Goal: Task Accomplishment & Management: Manage account settings

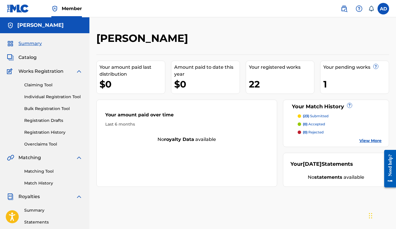
click at [348, 71] on div "Your pending works ? 1" at bounding box center [354, 77] width 69 height 33
click at [330, 90] on div "Your pending works ? 1" at bounding box center [354, 77] width 69 height 33
click at [36, 56] on span "Catalog" at bounding box center [27, 57] width 18 height 7
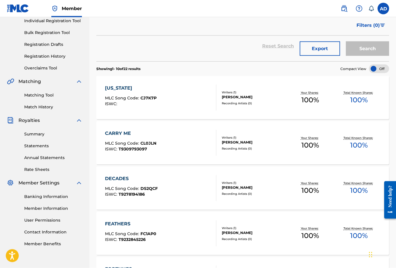
scroll to position [76, 0]
click at [147, 91] on div "CALIFORNIA" at bounding box center [131, 87] width 52 height 7
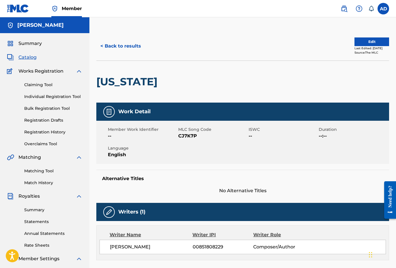
click at [188, 136] on span "CJ7K7P" at bounding box center [212, 136] width 69 height 7
copy span "CJ7K7P"
click at [41, 172] on link "Matching Tool" at bounding box center [53, 171] width 58 height 6
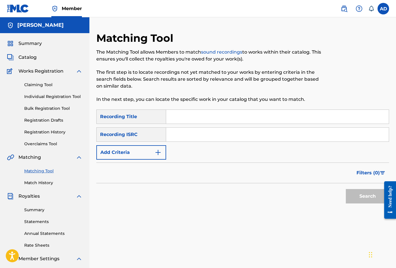
click at [209, 116] on input "Search Form" at bounding box center [277, 117] width 222 height 14
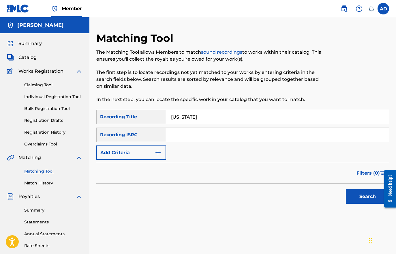
type input "California"
click at [152, 159] on button "Add Criteria" at bounding box center [131, 152] width 70 height 14
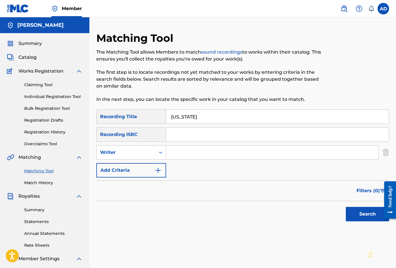
click at [155, 172] on img "Search Form" at bounding box center [157, 170] width 7 height 7
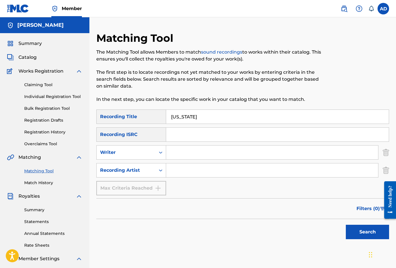
click at [191, 176] on input "Search Form" at bounding box center [272, 170] width 212 height 14
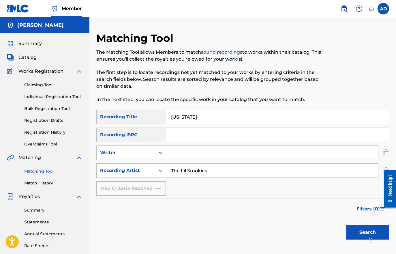
type input "The Lil Smokies"
click at [367, 228] on button "Search" at bounding box center [367, 232] width 43 height 14
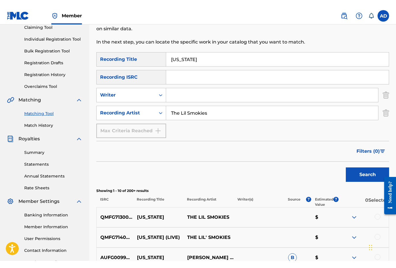
scroll to position [45, 0]
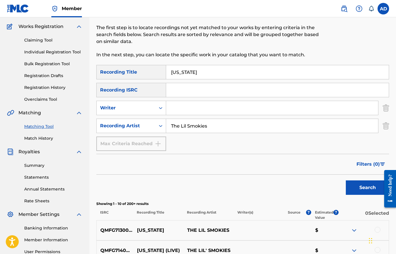
click at [190, 86] on input "Search Form" at bounding box center [277, 90] width 222 height 14
type input "QMFG71300003"
click at [363, 191] on button "Search" at bounding box center [367, 187] width 43 height 14
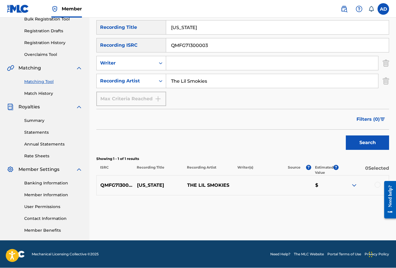
scroll to position [89, 0]
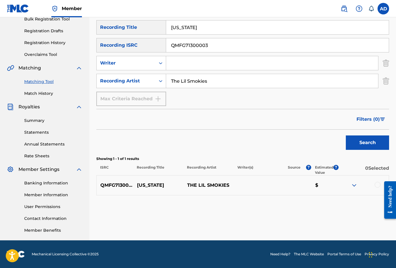
click at [142, 185] on p "CALIFORNIA" at bounding box center [158, 185] width 50 height 7
click at [354, 188] on img at bounding box center [353, 185] width 7 height 7
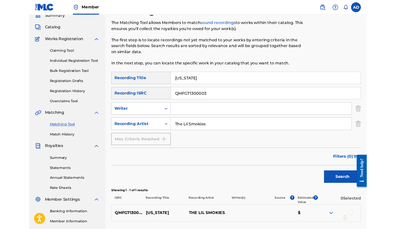
scroll to position [0, 0]
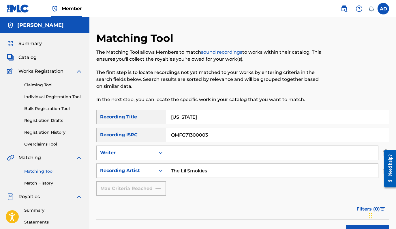
click at [217, 52] on link "sound recordings" at bounding box center [221, 51] width 41 height 5
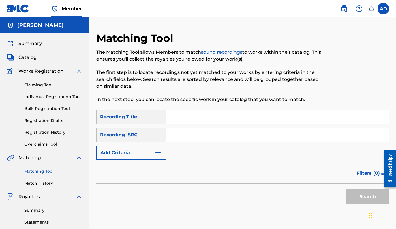
click at [35, 182] on link "Match History" at bounding box center [53, 183] width 58 height 6
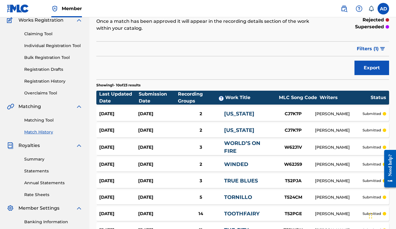
scroll to position [51, 0]
click at [246, 112] on link "[US_STATE]" at bounding box center [239, 114] width 30 height 6
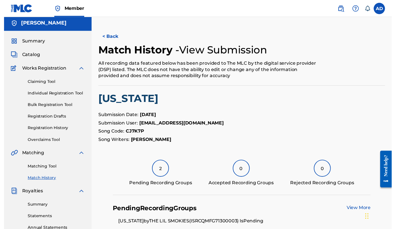
scroll to position [4, 0]
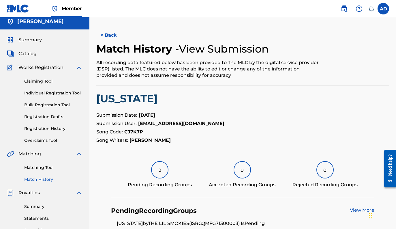
click at [24, 48] on div "Summary Catalog Works Registration Claiming Tool Individual Registration Tool B…" at bounding box center [44, 177] width 89 height 297
click at [25, 51] on span "Catalog" at bounding box center [27, 53] width 18 height 7
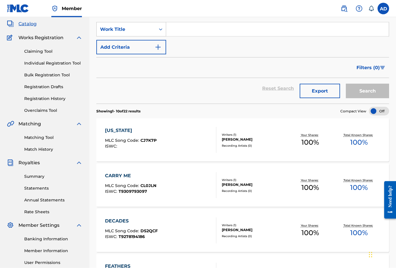
scroll to position [39, 0]
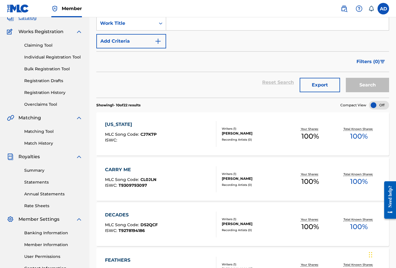
click at [133, 133] on span "MLC Song Code :" at bounding box center [122, 134] width 35 height 5
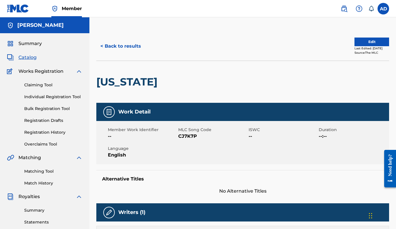
click at [28, 43] on span "Summary" at bounding box center [29, 43] width 23 height 7
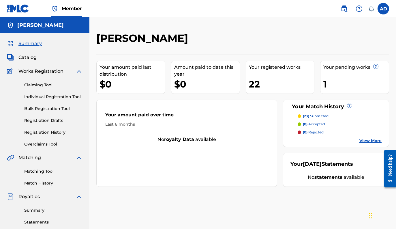
click at [350, 78] on div "1" at bounding box center [355, 84] width 65 height 13
click at [366, 143] on link "View More" at bounding box center [370, 140] width 22 height 6
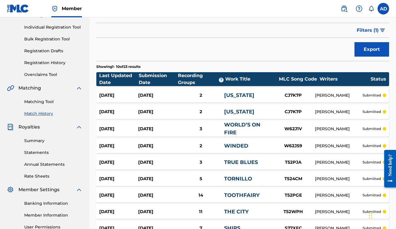
scroll to position [69, 0]
click at [38, 177] on link "Rate Sheets" at bounding box center [53, 176] width 58 height 6
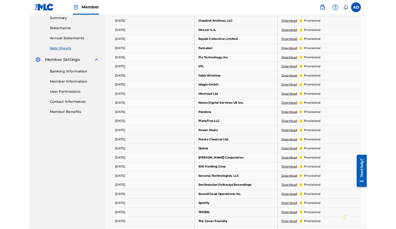
scroll to position [359, 0]
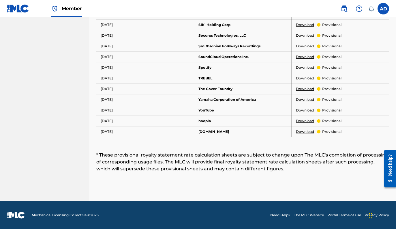
click at [207, 131] on td "nugs.net" at bounding box center [242, 131] width 97 height 11
click at [325, 131] on p "provisional" at bounding box center [331, 131] width 19 height 5
click at [301, 132] on link "Download" at bounding box center [305, 131] width 18 height 5
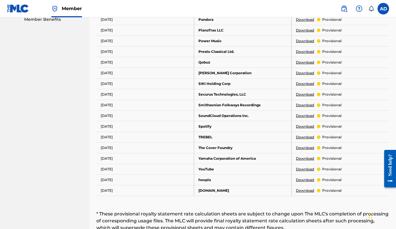
scroll to position [289, 0]
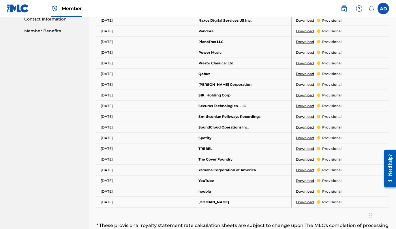
click at [307, 137] on link "Download" at bounding box center [305, 137] width 18 height 5
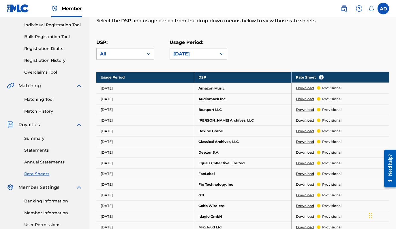
scroll to position [55, 0]
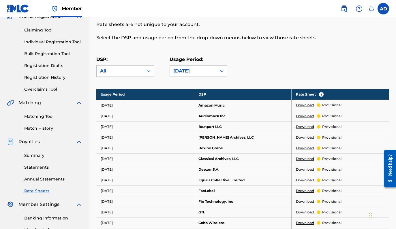
click at [38, 183] on div "Summary Statements Annual Statements Rate Sheets" at bounding box center [45, 169] width 76 height 49
click at [37, 181] on link "Annual Statements" at bounding box center [53, 179] width 58 height 6
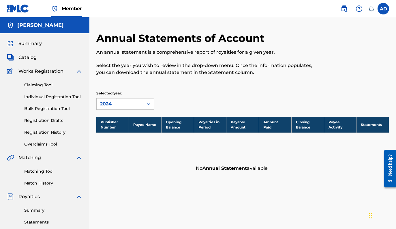
click at [28, 44] on span "Summary" at bounding box center [29, 43] width 23 height 7
